Goal: Transaction & Acquisition: Obtain resource

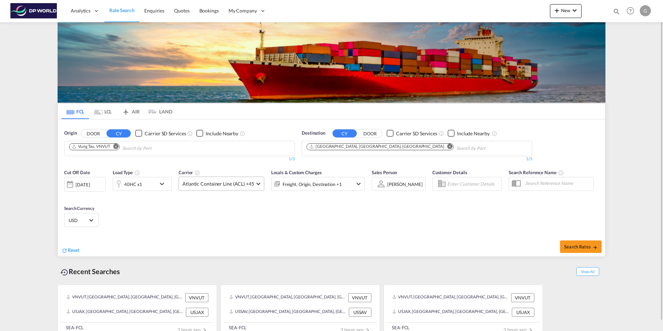
click at [256, 184] on md-select-value "Atlantic Container Line (ACL) +45" at bounding box center [221, 184] width 85 height 14
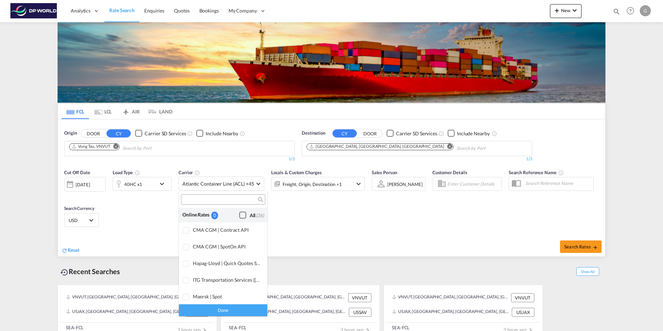
click at [239, 213] on div "Checkbox No Ink" at bounding box center [242, 215] width 7 height 7
click at [491, 234] on md-backdrop at bounding box center [331, 165] width 663 height 331
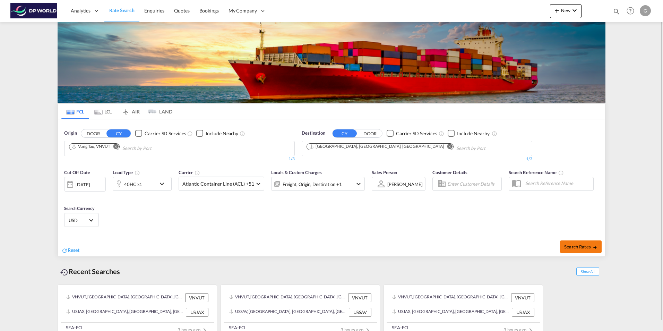
click at [586, 249] on span "Search Rates" at bounding box center [580, 247] width 33 height 6
type input "VNVUT to USJAX / [DATE]"
